Goal: Task Accomplishment & Management: Use online tool/utility

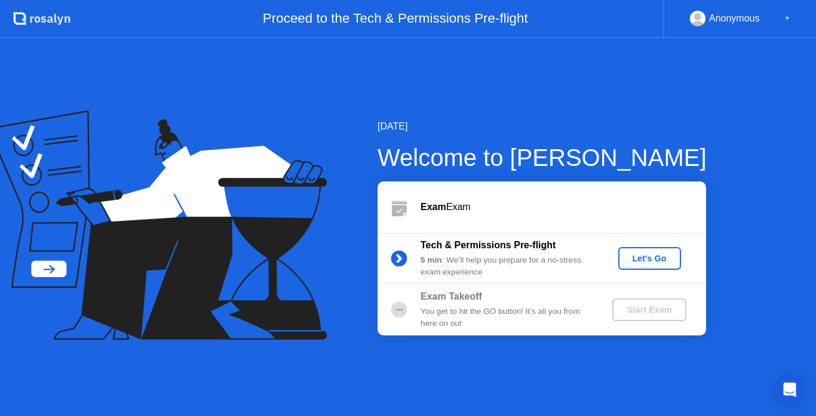
click at [633, 260] on div "Let's Go" at bounding box center [649, 259] width 53 height 10
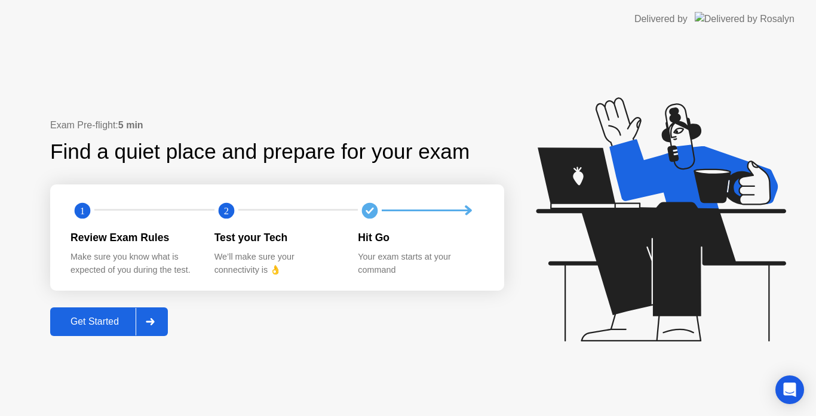
click at [90, 324] on div "Get Started" at bounding box center [95, 321] width 82 height 11
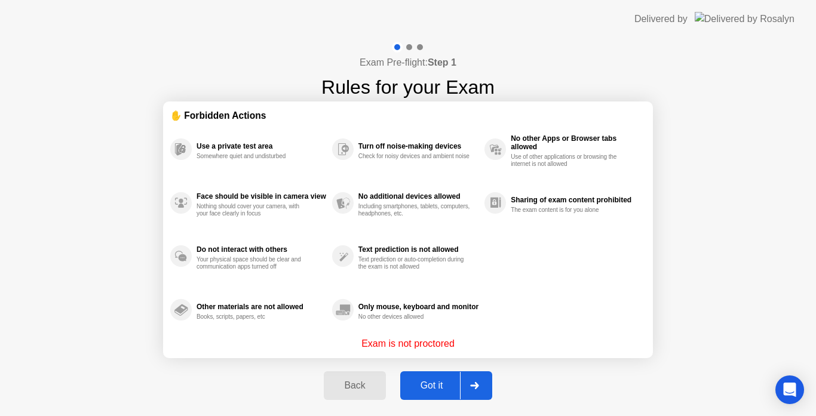
click at [428, 385] on div "Got it" at bounding box center [432, 385] width 56 height 11
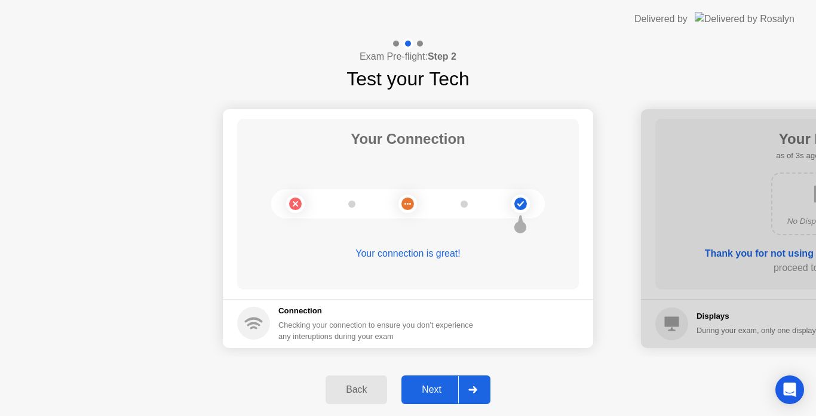
click at [429, 389] on div "Next" at bounding box center [431, 390] width 53 height 11
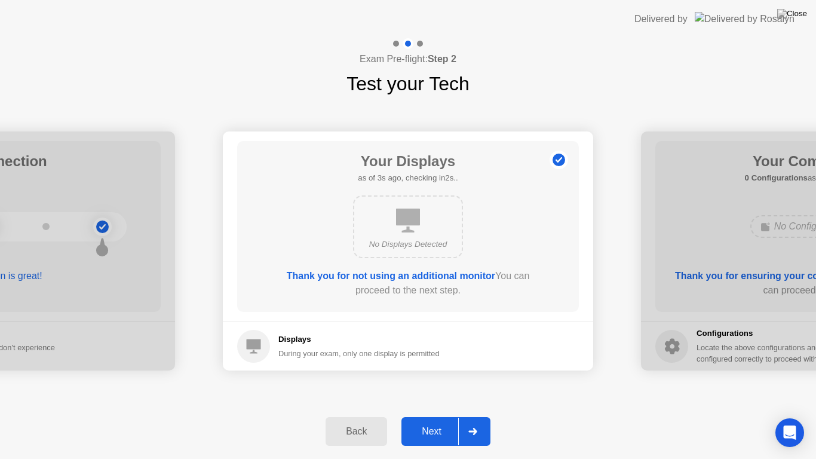
click at [439, 416] on button "Next" at bounding box center [445, 431] width 89 height 29
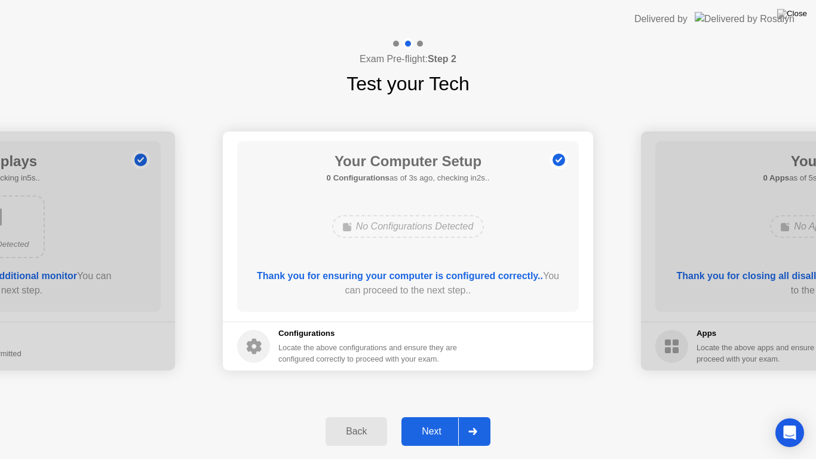
click at [435, 416] on div "Next" at bounding box center [431, 431] width 53 height 11
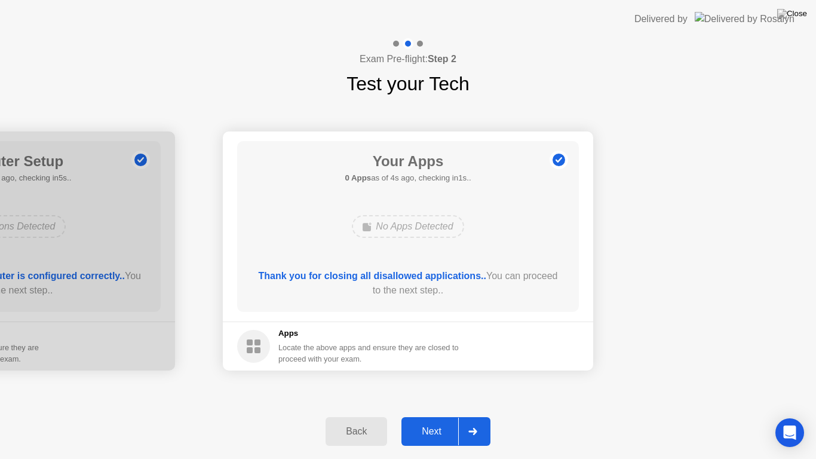
click at [439, 416] on div "Next" at bounding box center [431, 431] width 53 height 11
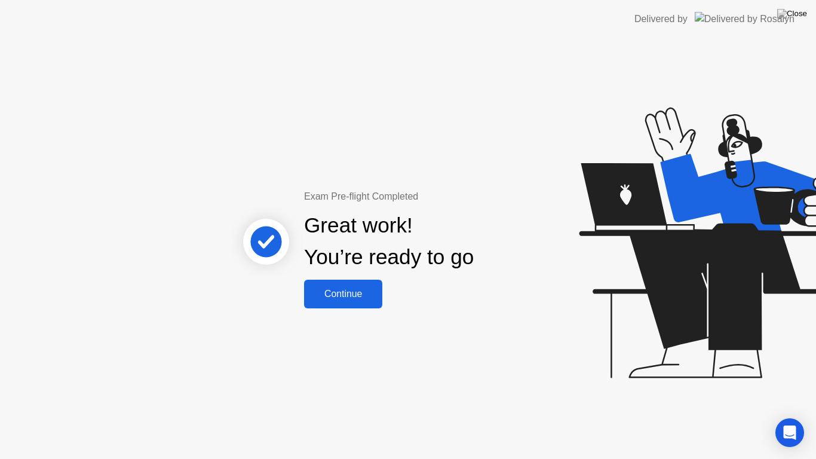
click at [327, 297] on div "Continue" at bounding box center [343, 293] width 71 height 11
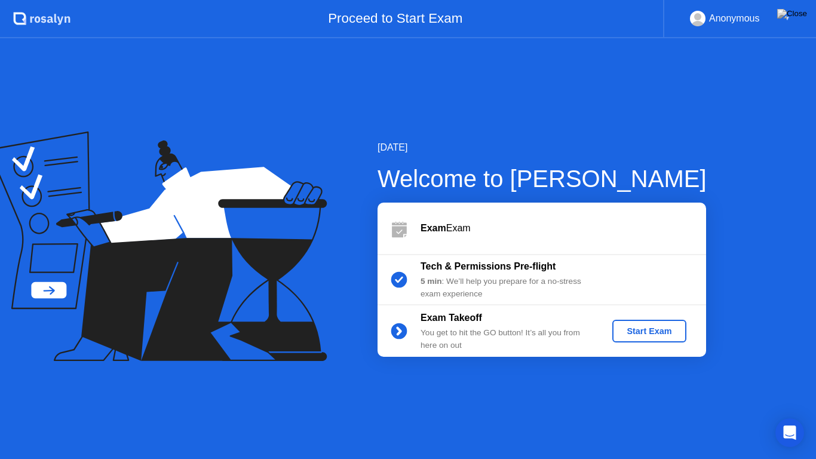
click at [655, 335] on div "Start Exam" at bounding box center [649, 331] width 64 height 10
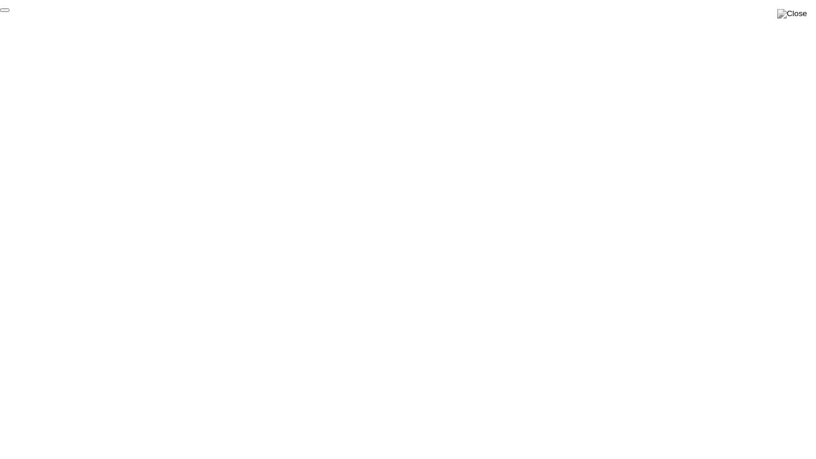
click div "End Proctoring Session"
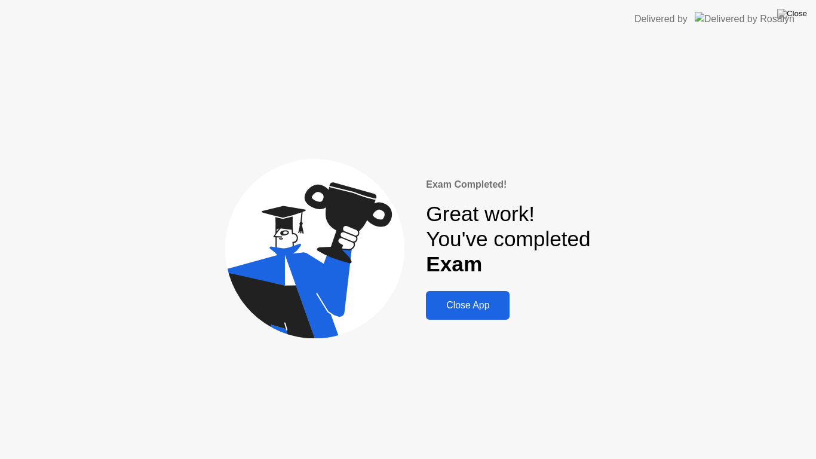
click at [466, 307] on div "Close App" at bounding box center [467, 305] width 76 height 11
